Goal: Task Accomplishment & Management: Use online tool/utility

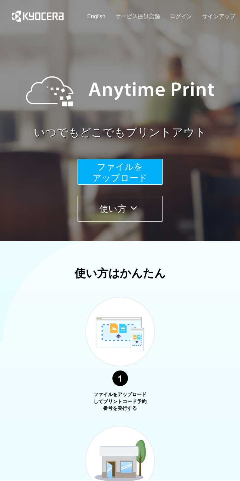
click at [145, 171] on button "ファイルを ​​アップロード" at bounding box center [119, 172] width 85 height 26
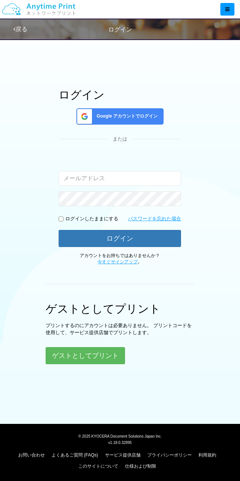
click at [154, 117] on span "Google アカウントでログイン" at bounding box center [126, 116] width 64 height 6
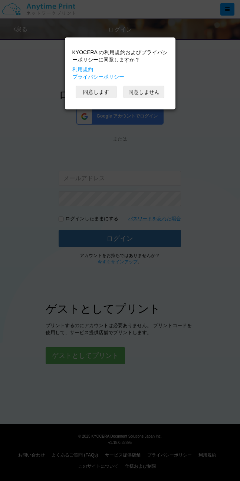
click at [113, 93] on button "同意します" at bounding box center [96, 92] width 41 height 13
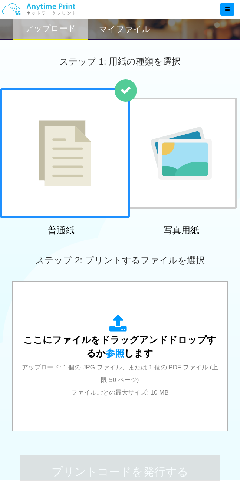
click at [112, 353] on span "参照" at bounding box center [115, 353] width 19 height 10
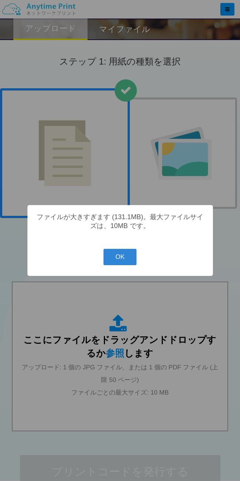
click at [120, 261] on button "OK" at bounding box center [119, 257] width 33 height 16
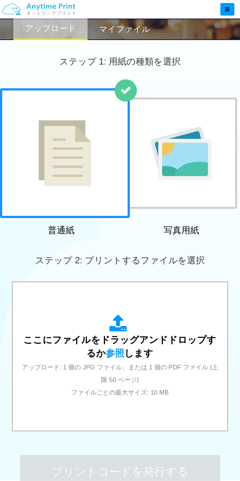
click at [114, 331] on icon at bounding box center [119, 323] width 21 height 19
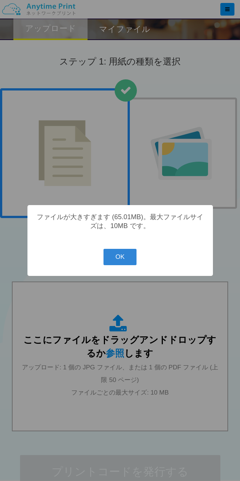
click at [122, 265] on button "OK" at bounding box center [119, 257] width 33 height 16
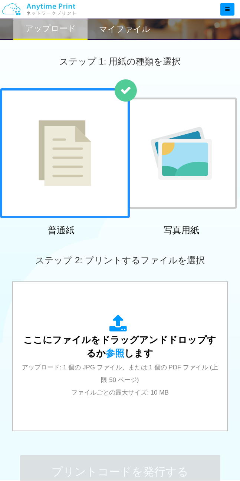
click at [118, 343] on span "ここにファイルをドラッグアンドドロップするか 参照 します" at bounding box center [119, 346] width 193 height 24
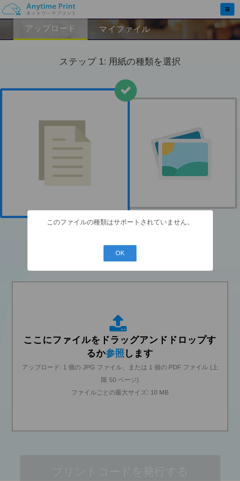
click at [117, 255] on button "OK" at bounding box center [119, 253] width 33 height 16
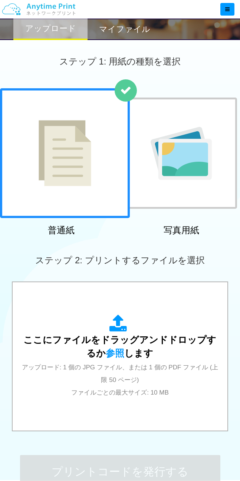
click at [196, 172] on img at bounding box center [181, 153] width 61 height 53
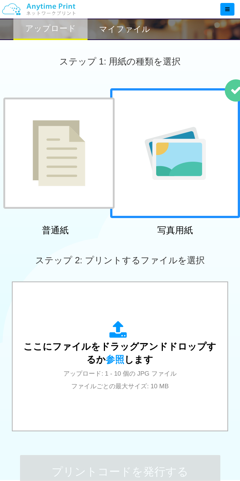
click at [84, 169] on img at bounding box center [59, 153] width 53 height 66
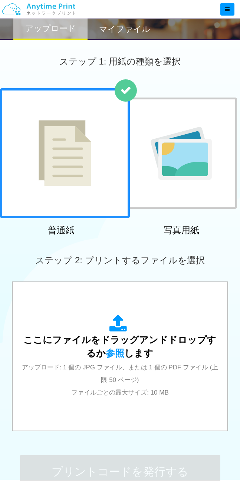
click at [120, 335] on span "ここにファイルをドラッグアンドドロップするか 参照 します" at bounding box center [119, 346] width 193 height 24
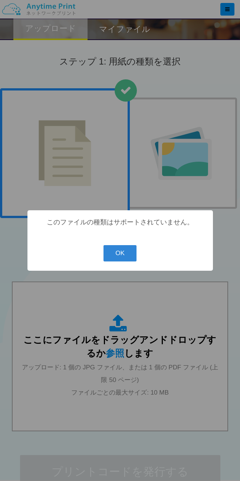
click at [116, 252] on button "OK" at bounding box center [119, 253] width 33 height 16
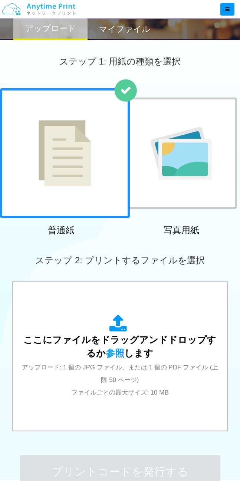
click at [126, 351] on span "ここにファイルをドラッグアンドドロップするか 参照 します" at bounding box center [119, 346] width 193 height 24
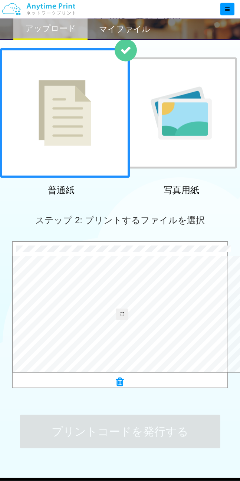
scroll to position [80, 0]
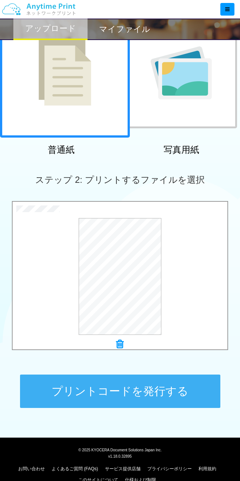
click at [136, 399] on button "プリントコードを発行する" at bounding box center [120, 390] width 200 height 33
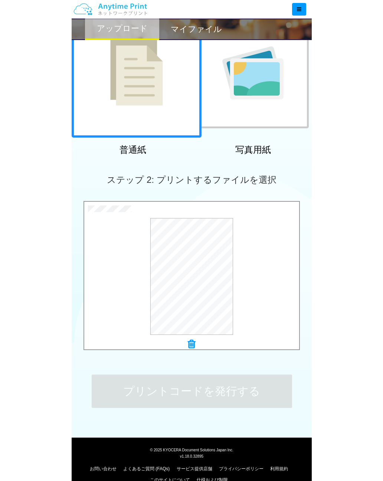
scroll to position [0, 0]
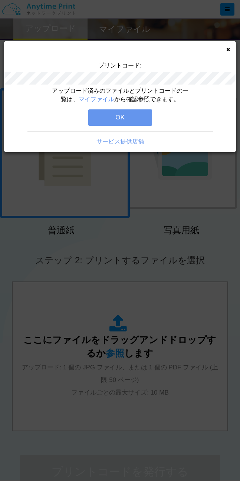
click at [103, 98] on link "マイファイル" at bounding box center [97, 99] width 36 height 6
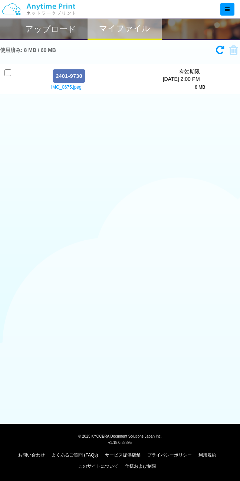
click at [110, 74] on div "2401-9730 有効期限 [DATE] 2:00 PM" at bounding box center [123, 75] width 224 height 15
click at [76, 89] on span "IMG_0675.jpeg" at bounding box center [101, 87] width 185 height 6
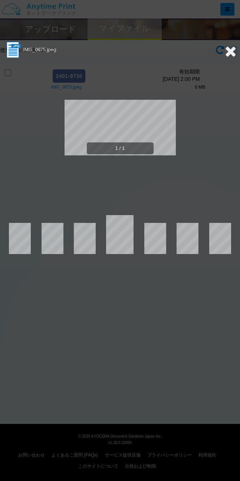
click at [92, 47] on section "IMG_0675.jpeg" at bounding box center [120, 50] width 232 height 19
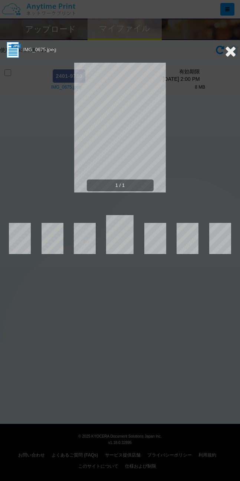
click at [16, 48] on img at bounding box center [13, 50] width 18 height 18
click at [228, 47] on icon at bounding box center [230, 51] width 11 height 15
